Goal: Task Accomplishment & Management: Manage account settings

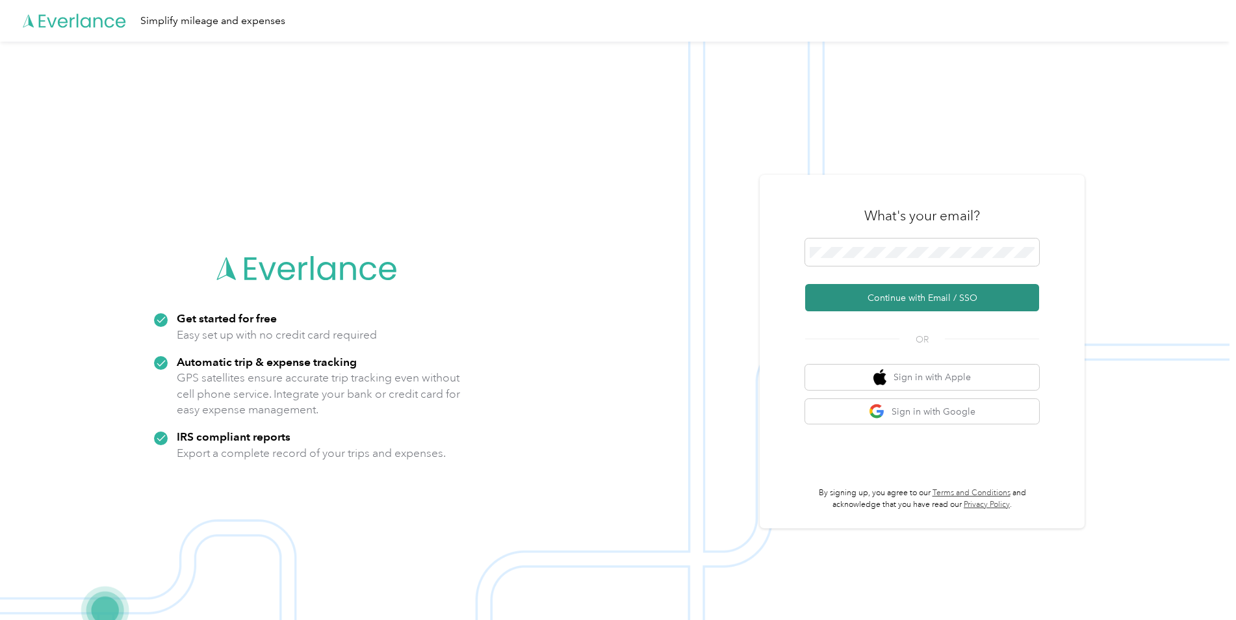
click at [902, 285] on button "Continue with Email / SSO" at bounding box center [922, 297] width 234 height 27
click at [893, 309] on button "Continue with Email / SSO" at bounding box center [922, 297] width 234 height 27
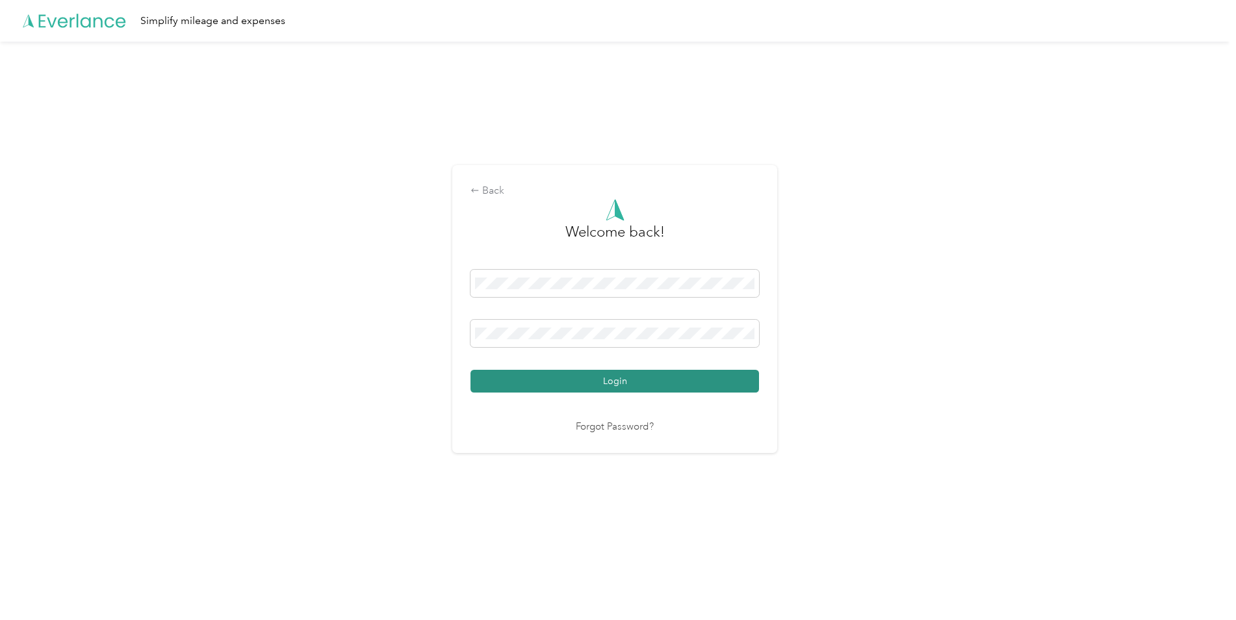
click at [625, 381] on button "Login" at bounding box center [614, 381] width 288 height 23
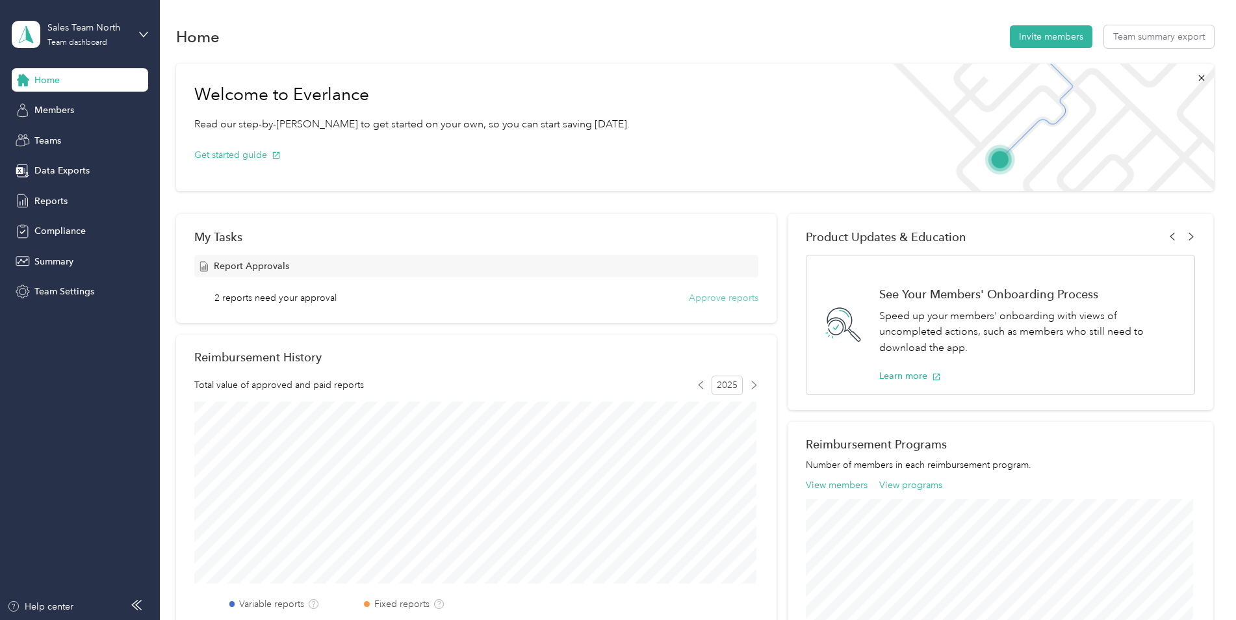
click at [692, 296] on button "Approve reports" at bounding box center [724, 298] width 70 height 14
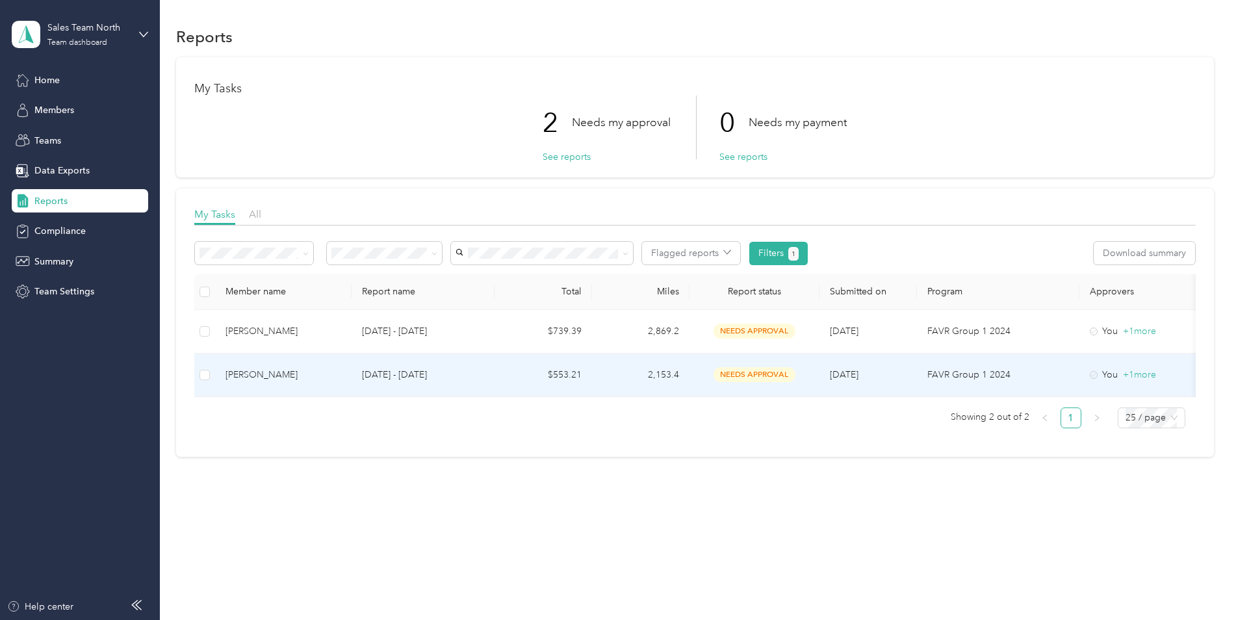
click at [248, 374] on div "[PERSON_NAME]" at bounding box center [283, 375] width 116 height 14
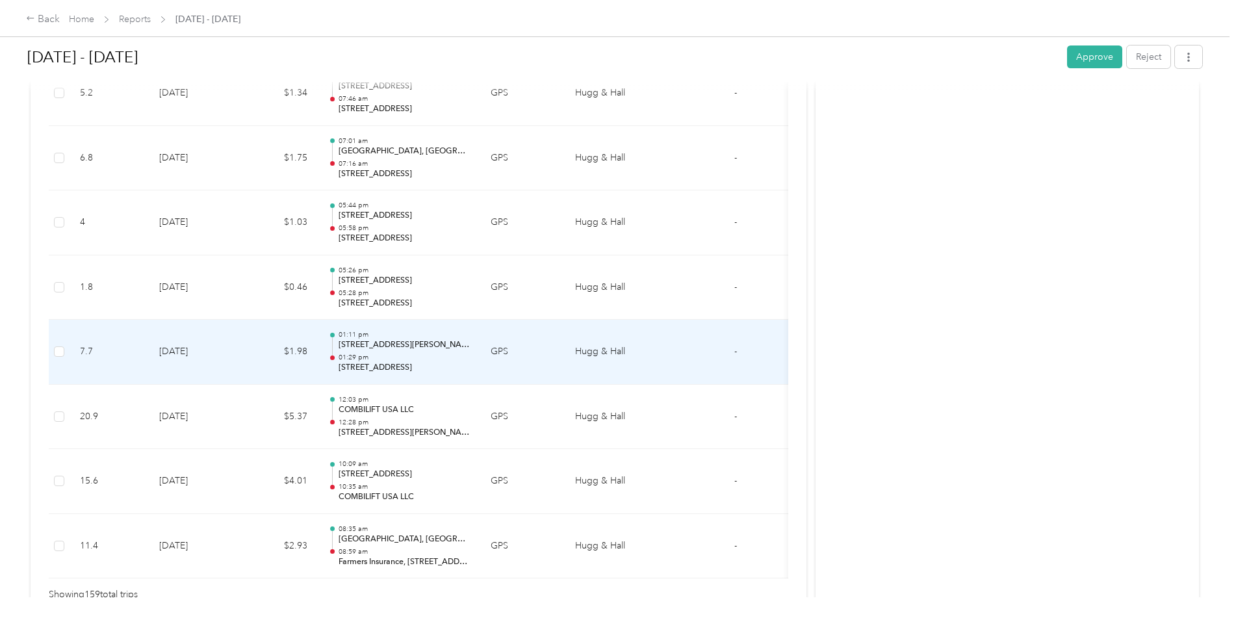
scroll to position [10004, 0]
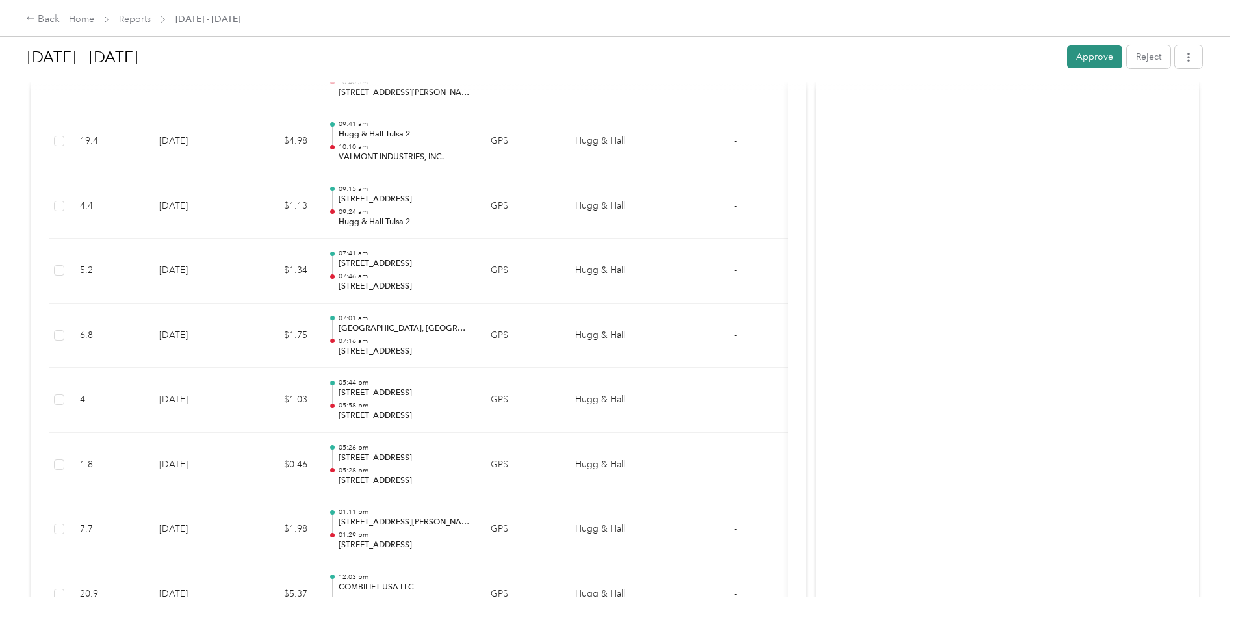
click at [1094, 57] on button "Approve" at bounding box center [1094, 56] width 55 height 23
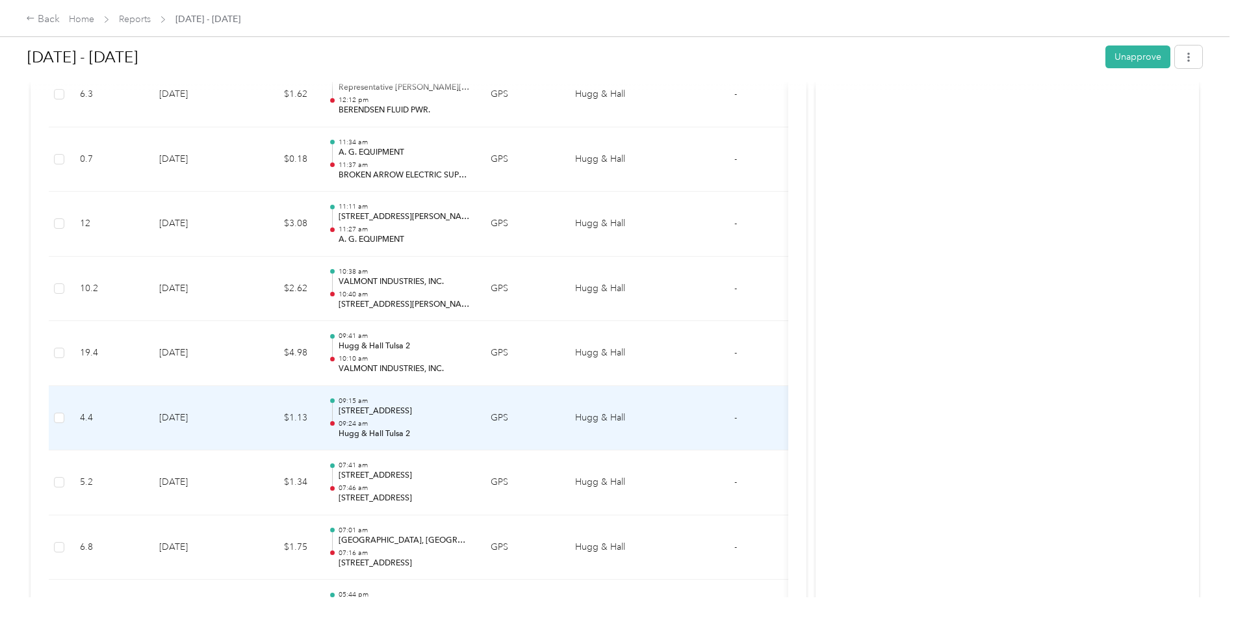
scroll to position [9679, 0]
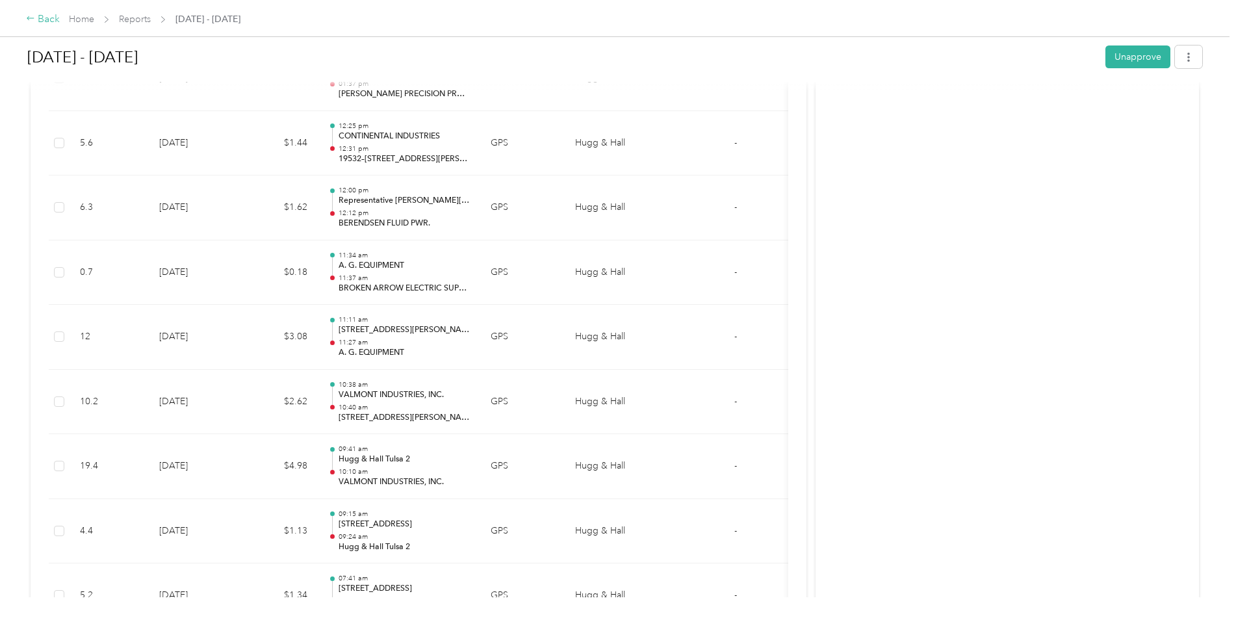
click at [43, 17] on div "Back" at bounding box center [43, 20] width 34 height 16
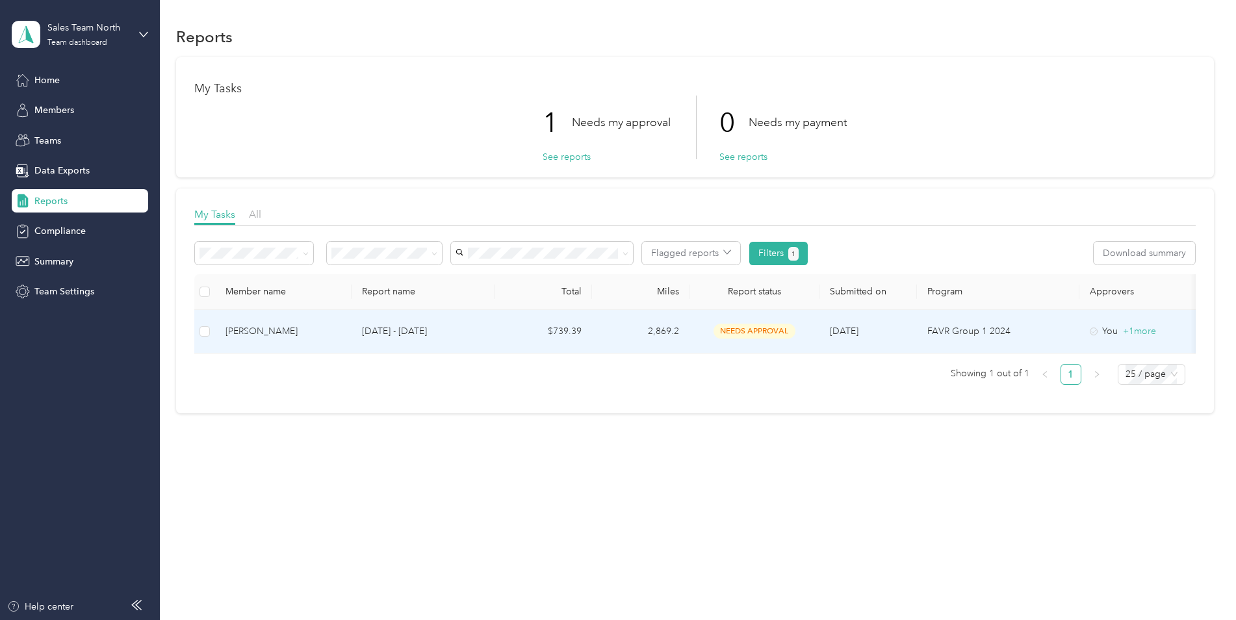
click at [256, 330] on div "[PERSON_NAME]" at bounding box center [283, 331] width 116 height 14
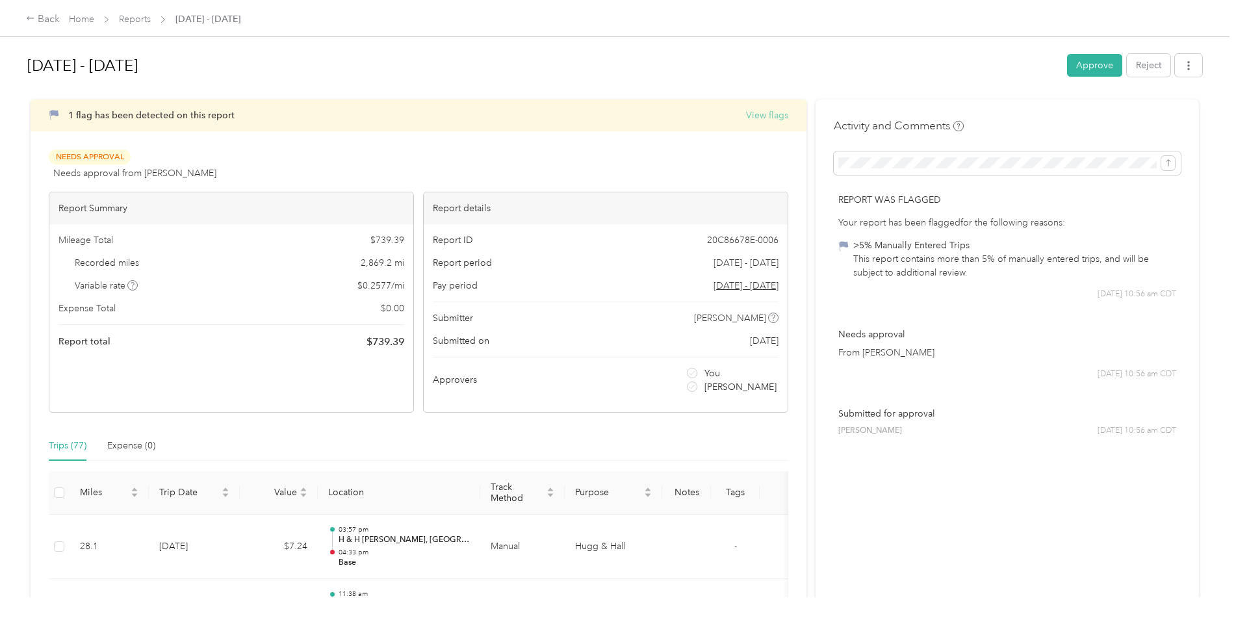
click at [780, 118] on button "View flags" at bounding box center [767, 115] width 42 height 14
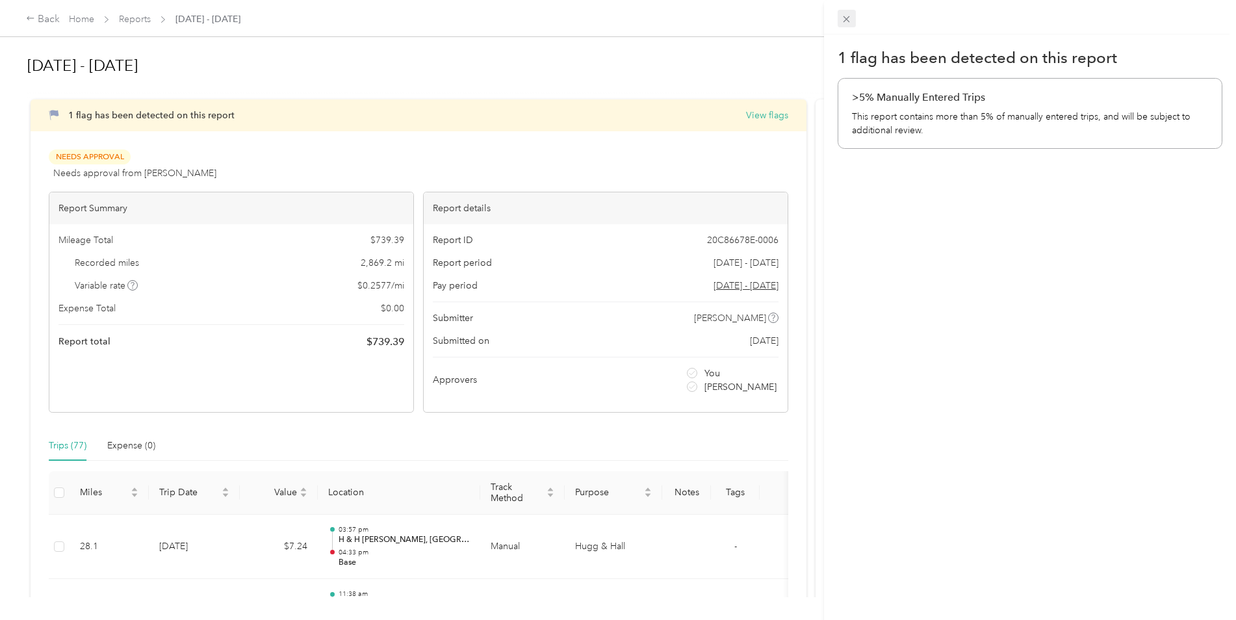
click at [847, 21] on icon at bounding box center [846, 19] width 11 height 11
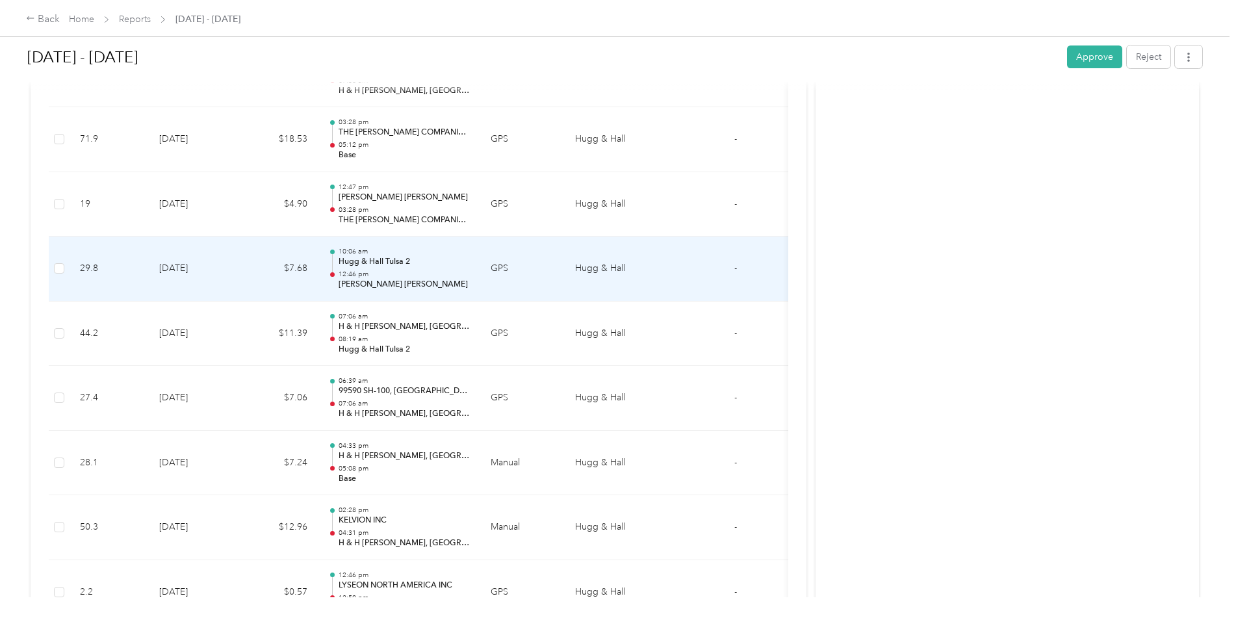
scroll to position [4223, 0]
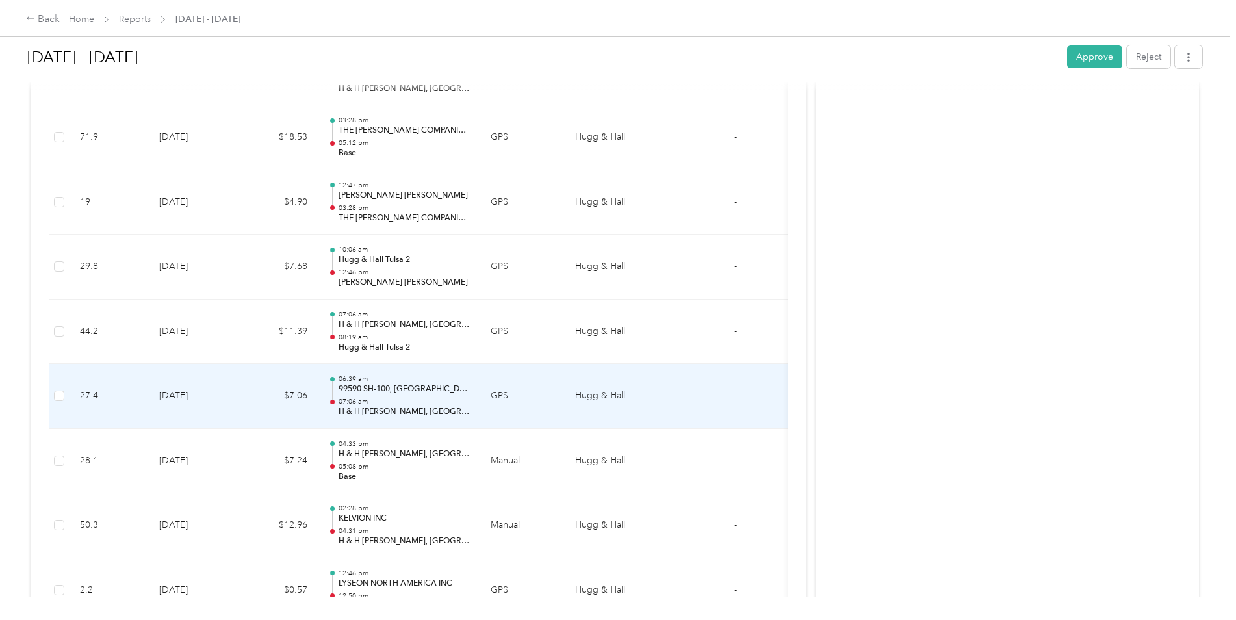
click at [373, 387] on p "99590 SH-100, [GEOGRAPHIC_DATA], [GEOGRAPHIC_DATA], [GEOGRAPHIC_DATA]" at bounding box center [403, 389] width 131 height 12
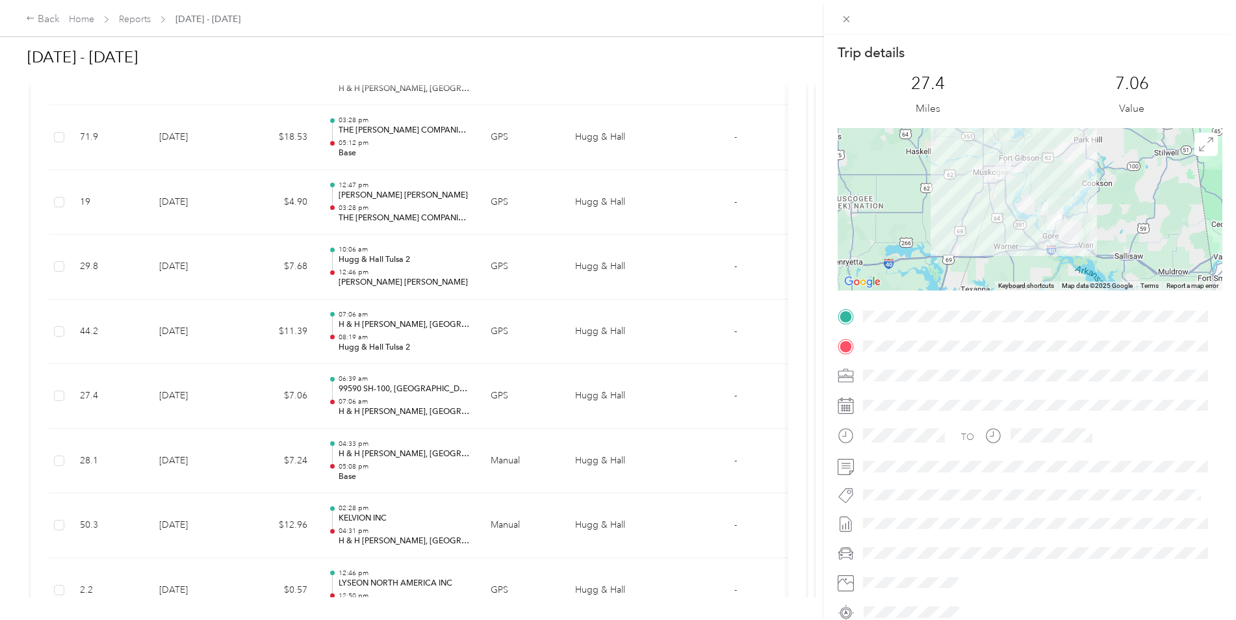
click at [470, 419] on div "Trip details This trip cannot be edited because it is either under review, appr…" at bounding box center [618, 310] width 1236 height 620
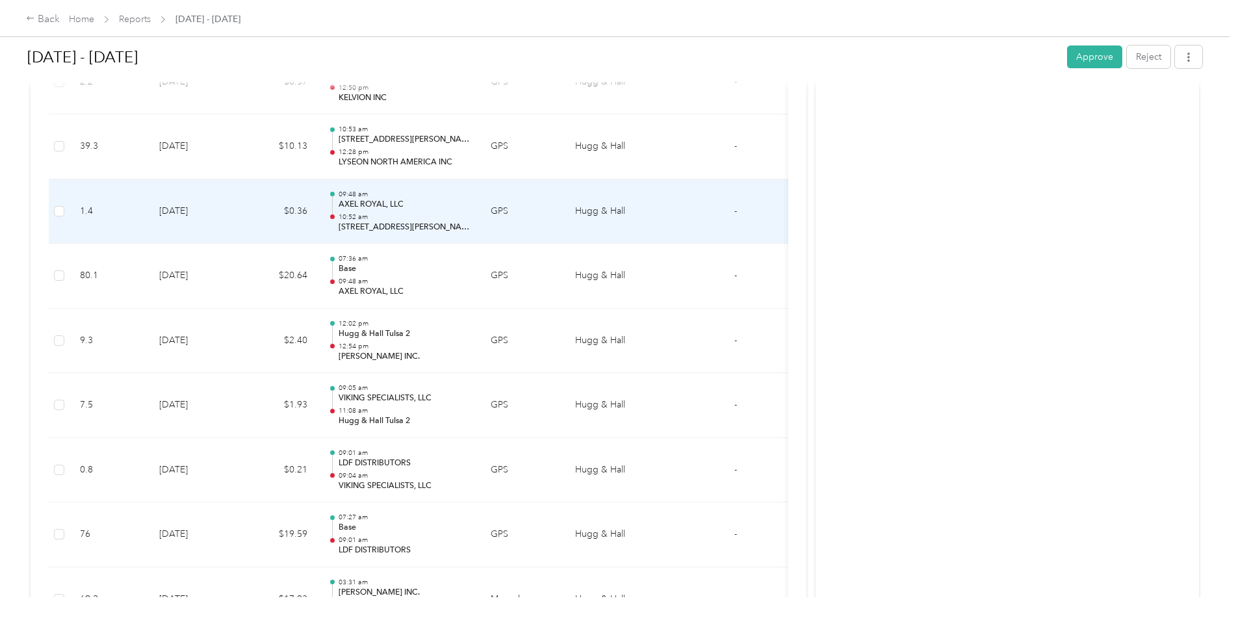
scroll to position [4742, 0]
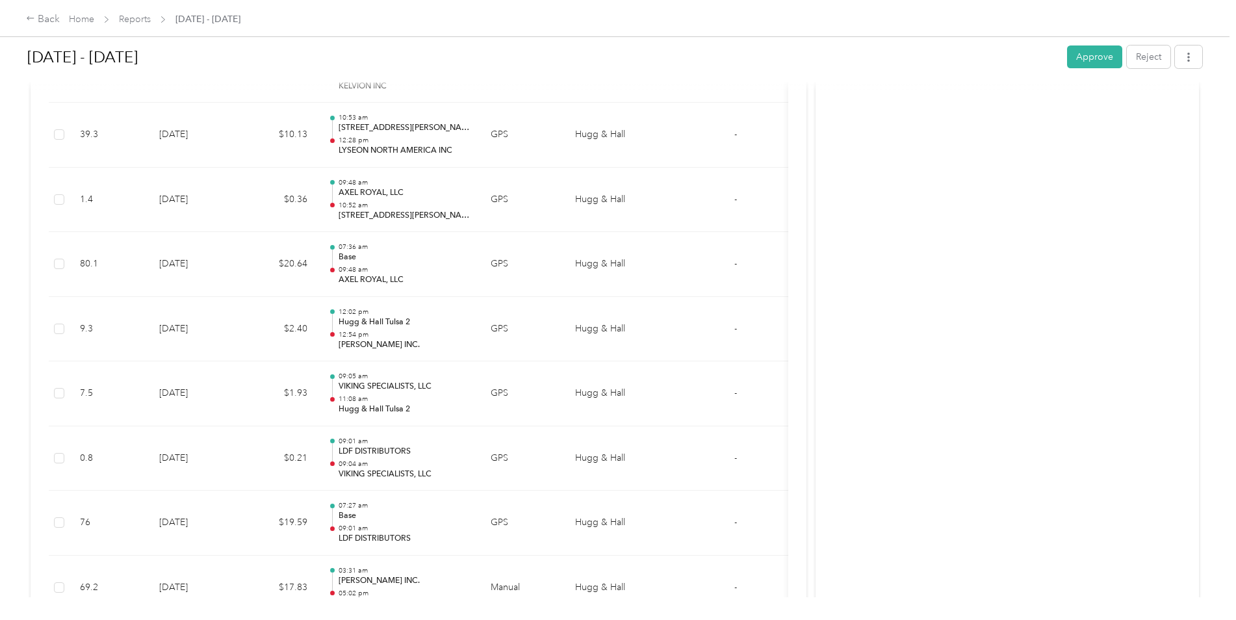
click at [1080, 60] on button "Approve" at bounding box center [1094, 56] width 55 height 23
click at [38, 14] on div "Back" at bounding box center [43, 20] width 34 height 16
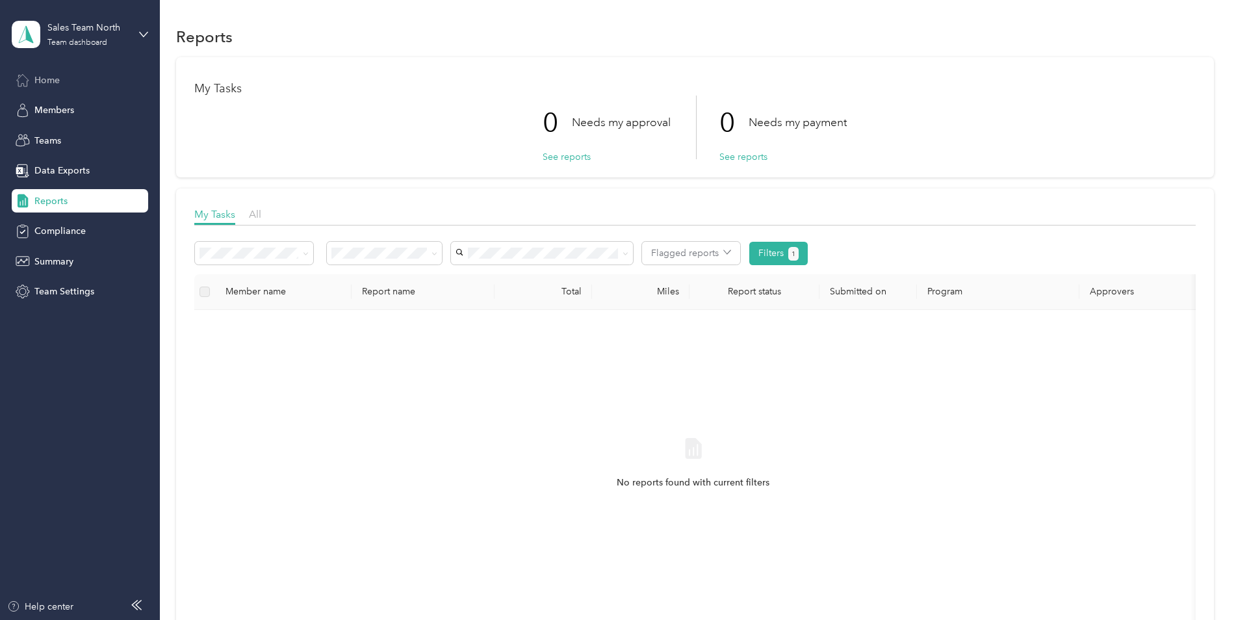
click at [42, 83] on span "Home" at bounding box center [46, 80] width 25 height 14
